Goal: Transaction & Acquisition: Download file/media

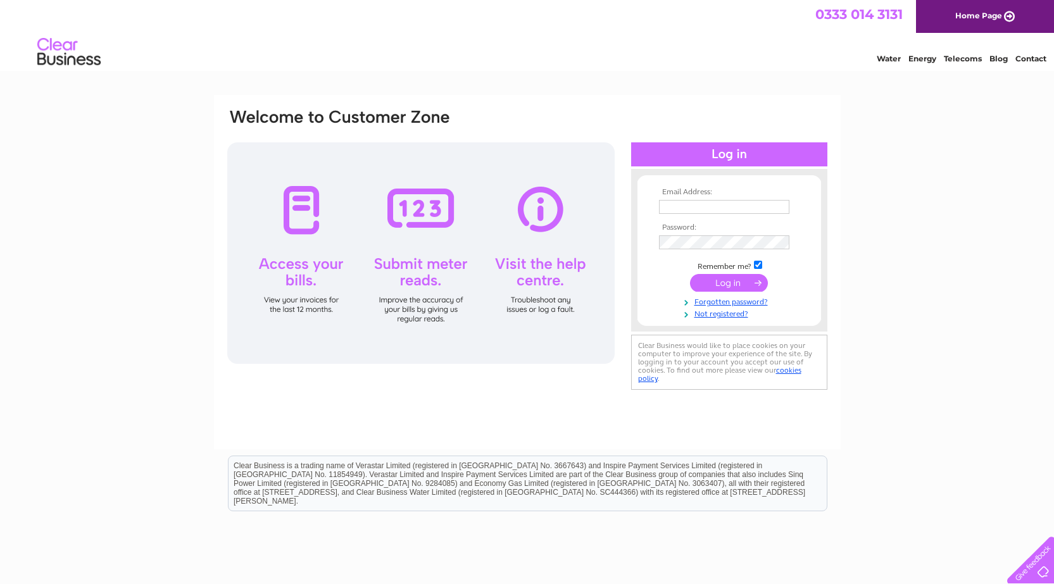
type input "jbready@breadyandco.com"
click at [761, 278] on input "submit" at bounding box center [729, 283] width 78 height 18
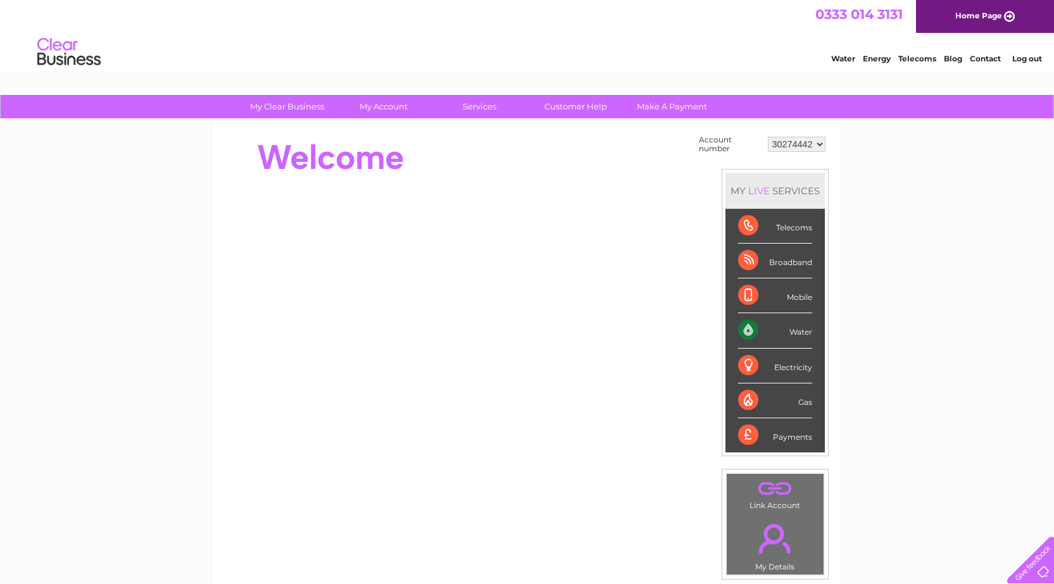
click at [794, 147] on select "30274442 30275094" at bounding box center [797, 144] width 58 height 15
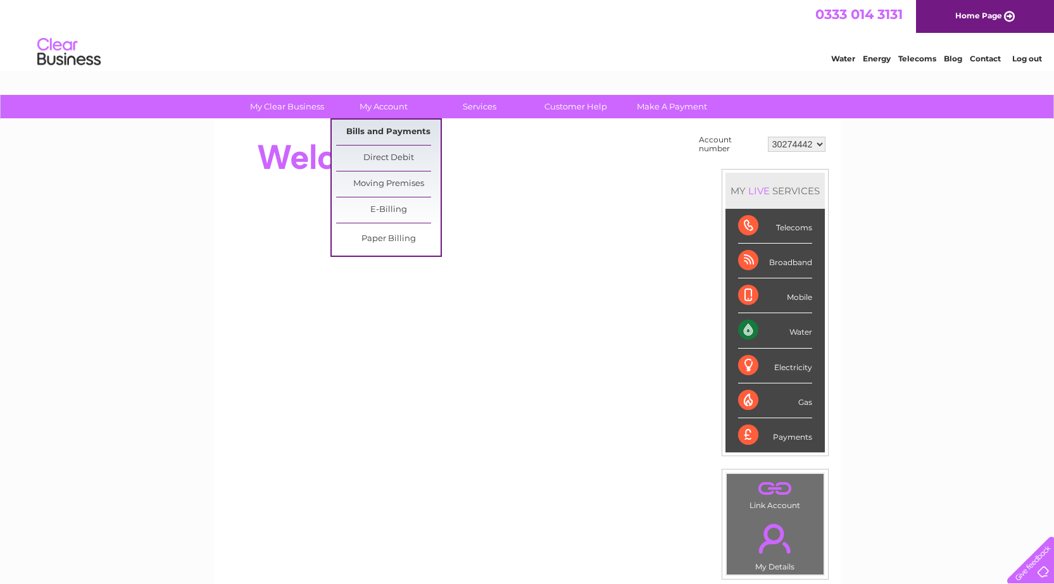
click at [368, 130] on link "Bills and Payments" at bounding box center [388, 132] width 104 height 25
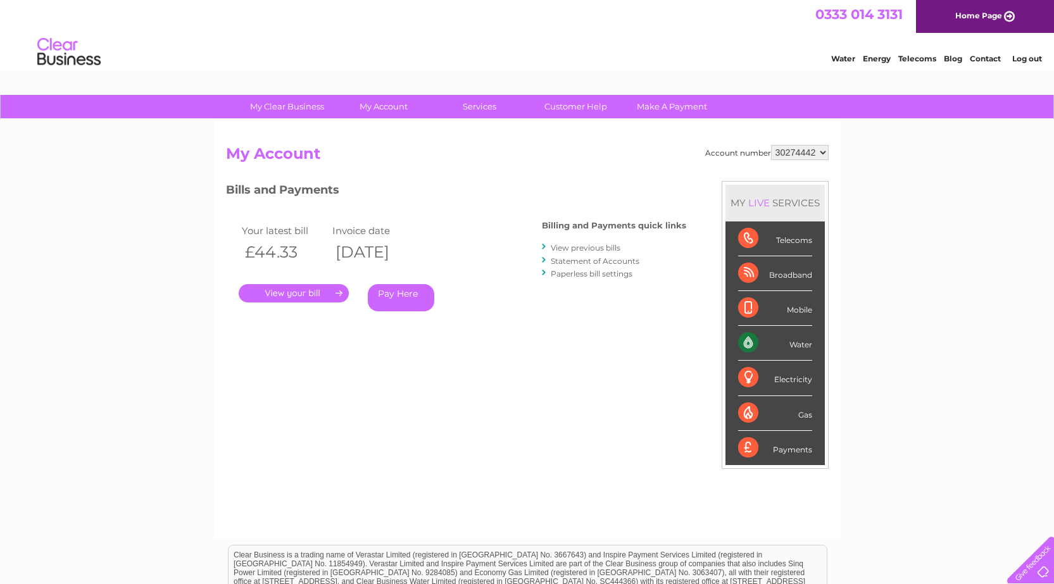
click at [312, 287] on link "." at bounding box center [294, 293] width 110 height 18
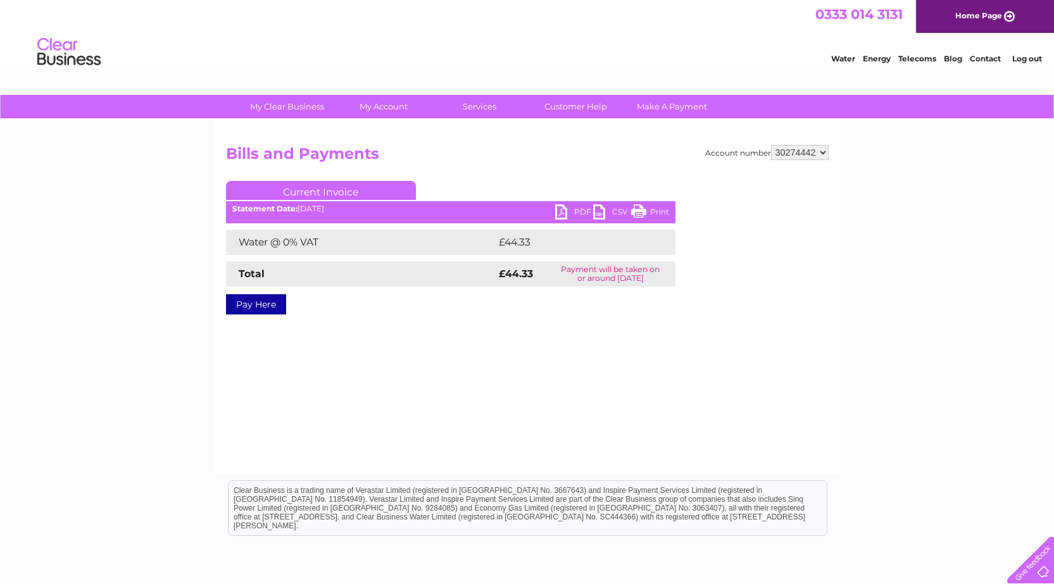
click at [576, 211] on link "PDF" at bounding box center [574, 213] width 38 height 18
click at [791, 154] on select "30274442 30275094" at bounding box center [800, 152] width 58 height 15
select select "30275094"
click at [771, 145] on select "30274442 30275094" at bounding box center [800, 152] width 58 height 15
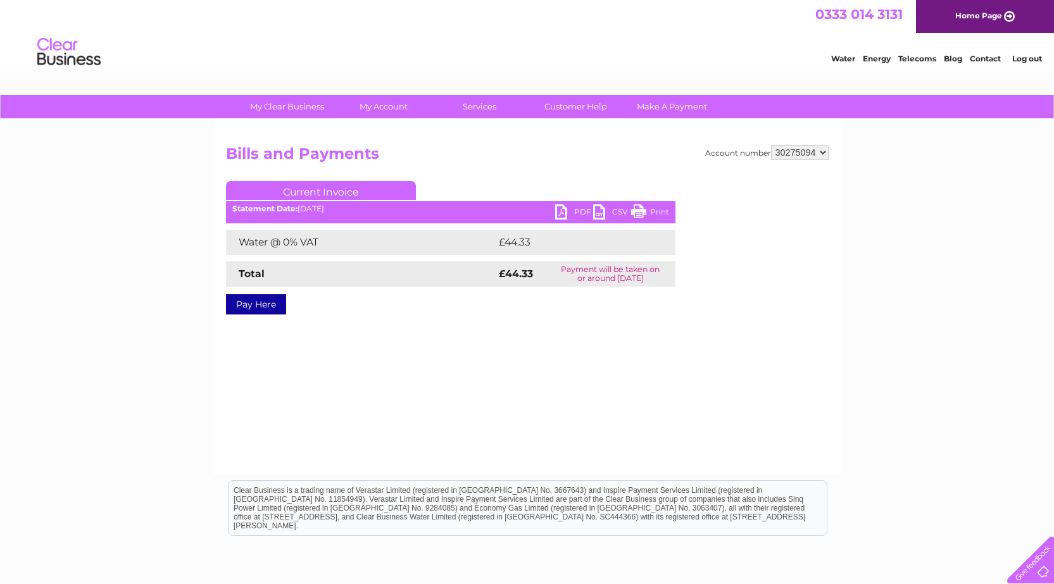
click at [439, 156] on h2 "Bills and Payments" at bounding box center [527, 157] width 602 height 24
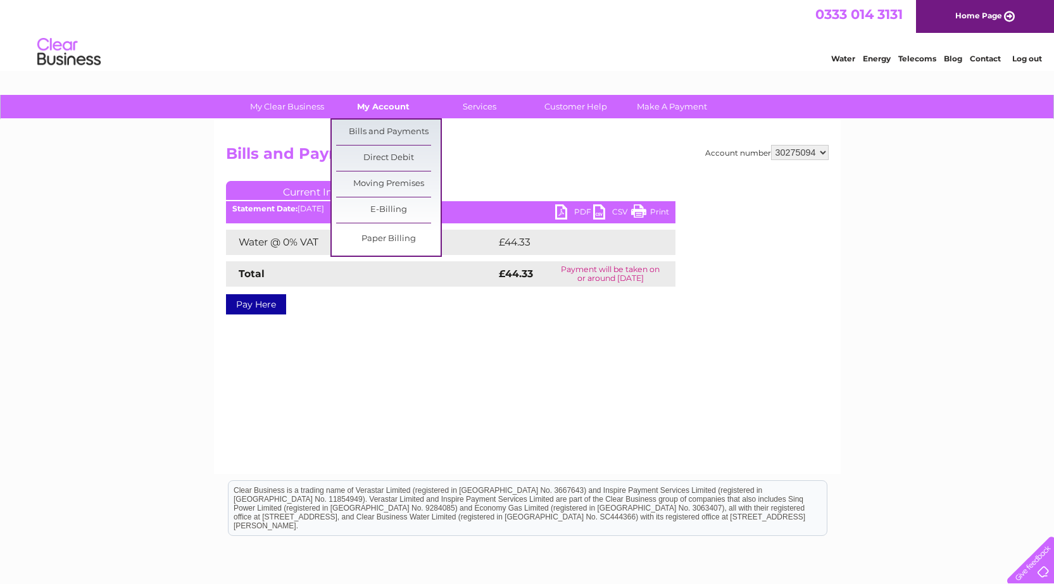
click at [396, 113] on link "My Account" at bounding box center [383, 106] width 104 height 23
click at [394, 131] on link "Bills and Payments" at bounding box center [388, 132] width 104 height 25
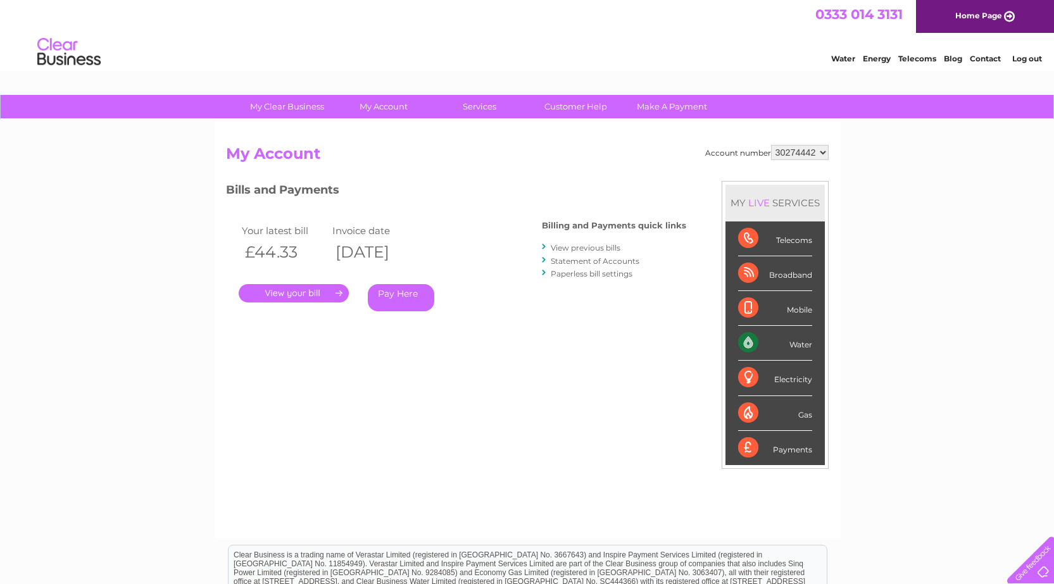
click at [784, 154] on select "30274442 30275094" at bounding box center [800, 152] width 58 height 15
select select "30275094"
click at [771, 145] on select "30274442 30275094" at bounding box center [800, 152] width 58 height 15
click at [301, 292] on link "." at bounding box center [294, 293] width 110 height 18
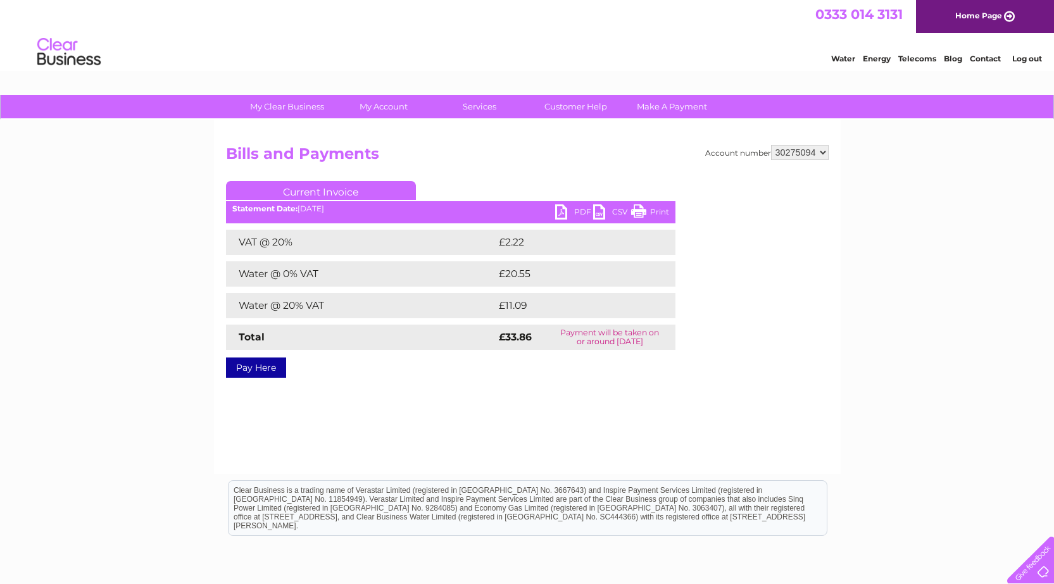
click at [578, 214] on link "PDF" at bounding box center [574, 213] width 38 height 18
